Goal: Task Accomplishment & Management: Manage account settings

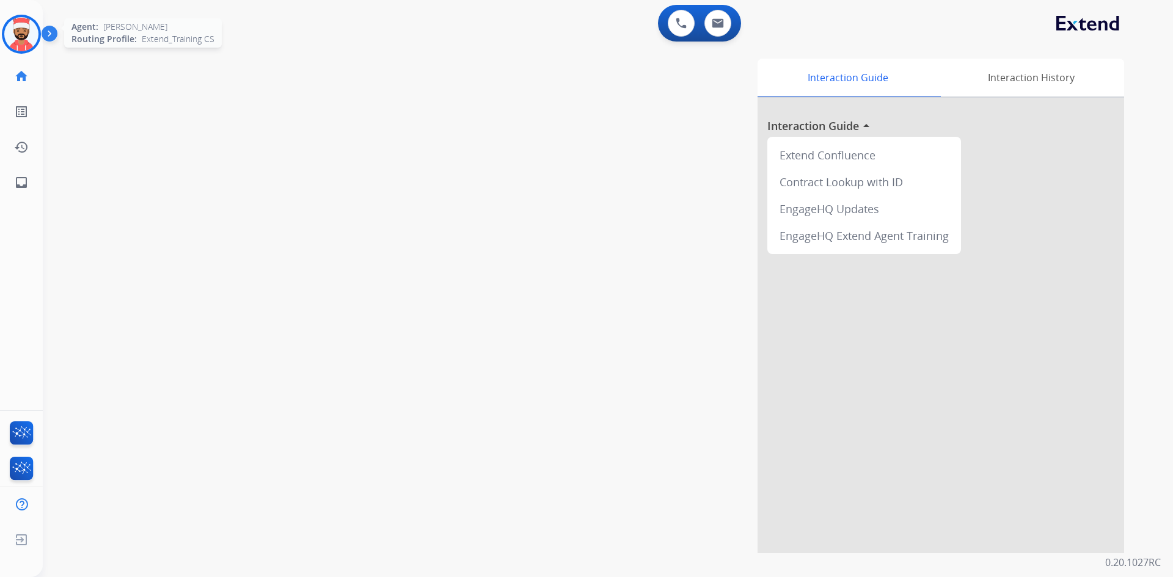
click at [34, 38] on img at bounding box center [21, 34] width 34 height 34
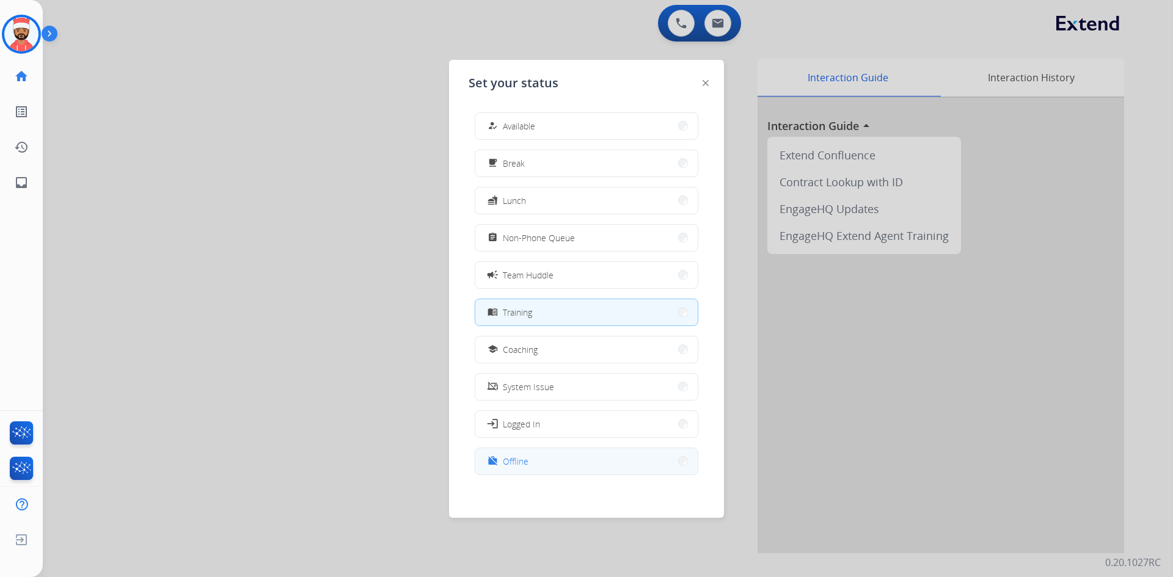
click at [546, 466] on button "work_off Offline" at bounding box center [586, 462] width 222 height 26
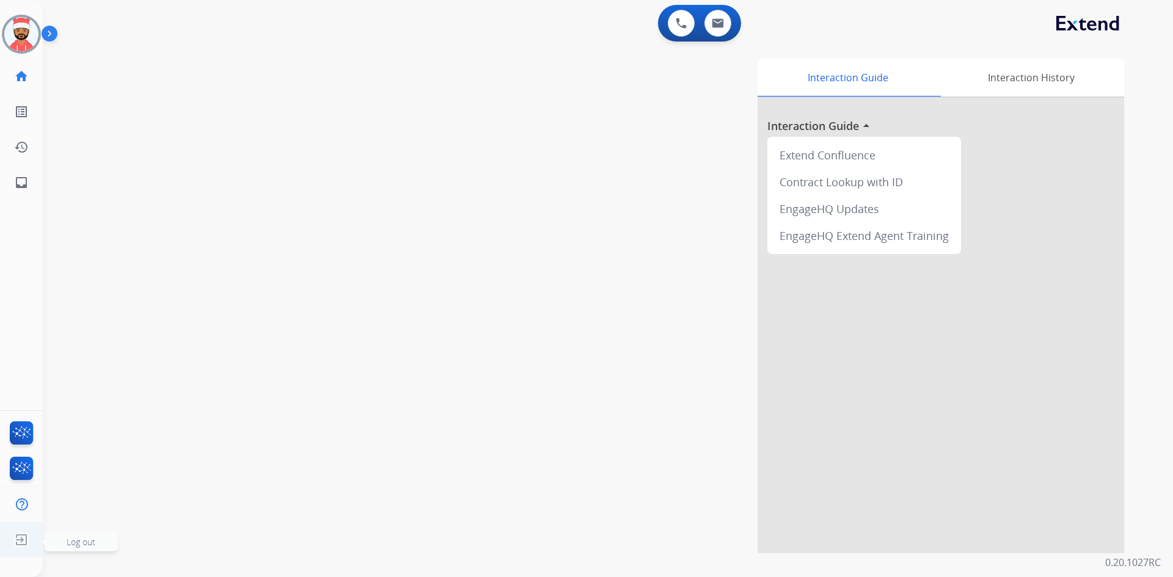
click at [15, 535] on img at bounding box center [21, 540] width 22 height 23
click at [28, 535] on img at bounding box center [21, 540] width 22 height 23
click at [20, 542] on img at bounding box center [21, 540] width 22 height 23
